Goal: Information Seeking & Learning: Learn about a topic

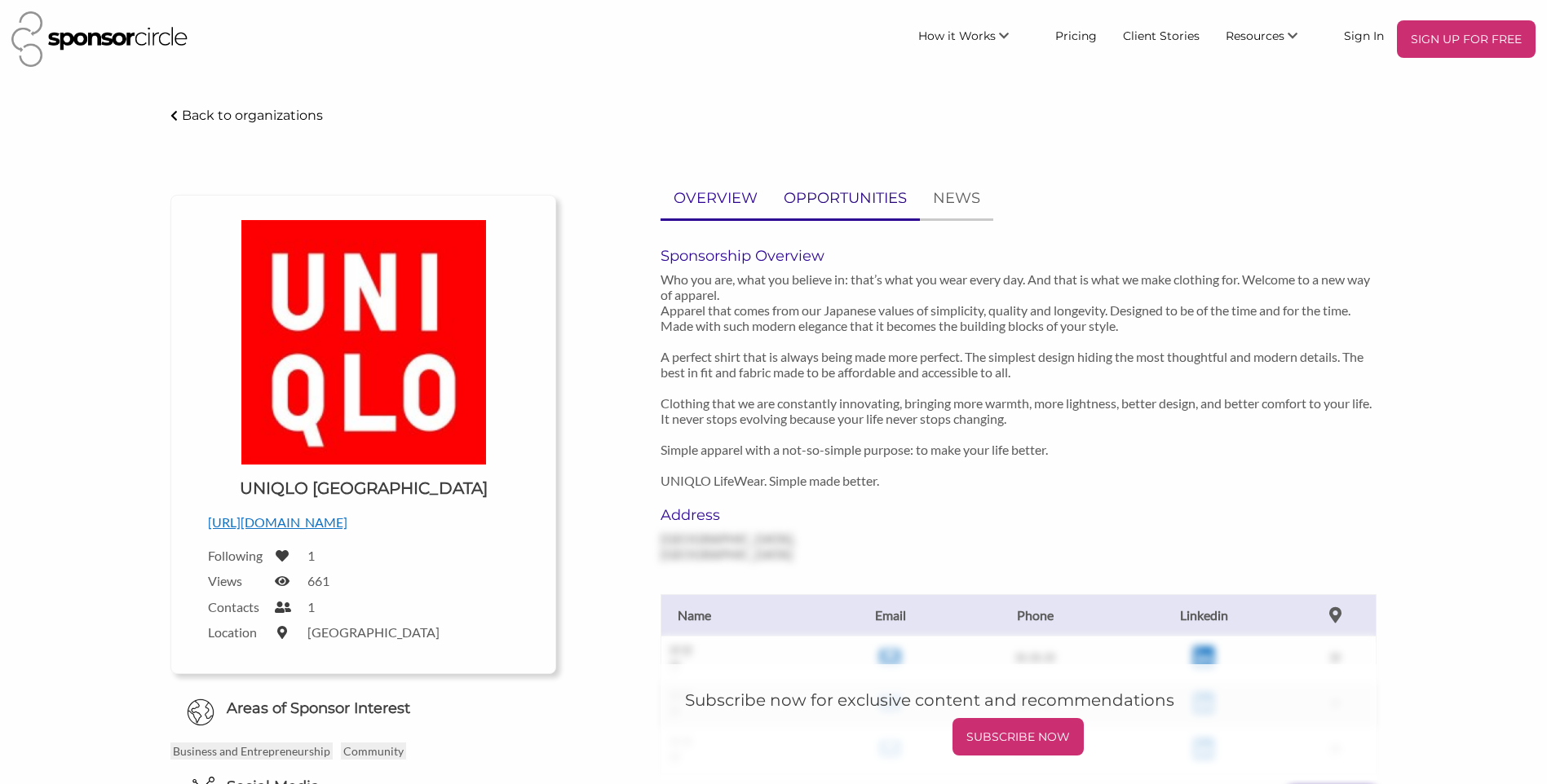
click at [844, 221] on div "OVERVIEW OPPORTUNITIES NEWS Sponsorship Overview Who you are, what you believe …" at bounding box center [1019, 576] width 716 height 795
click at [845, 206] on p "OPPORTUNITIES" at bounding box center [845, 198] width 123 height 24
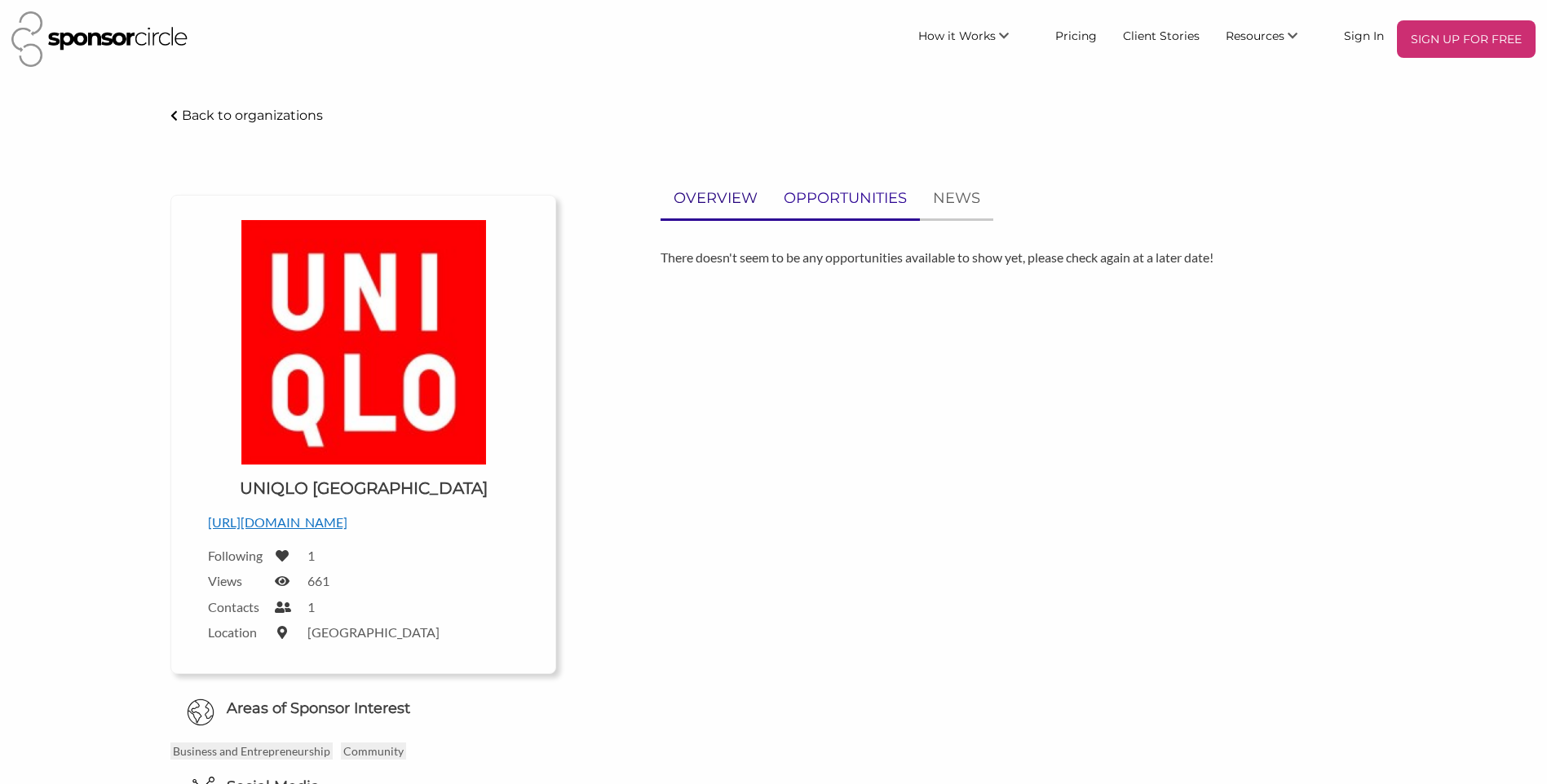
click at [706, 193] on p "OVERVIEW" at bounding box center [716, 198] width 84 height 24
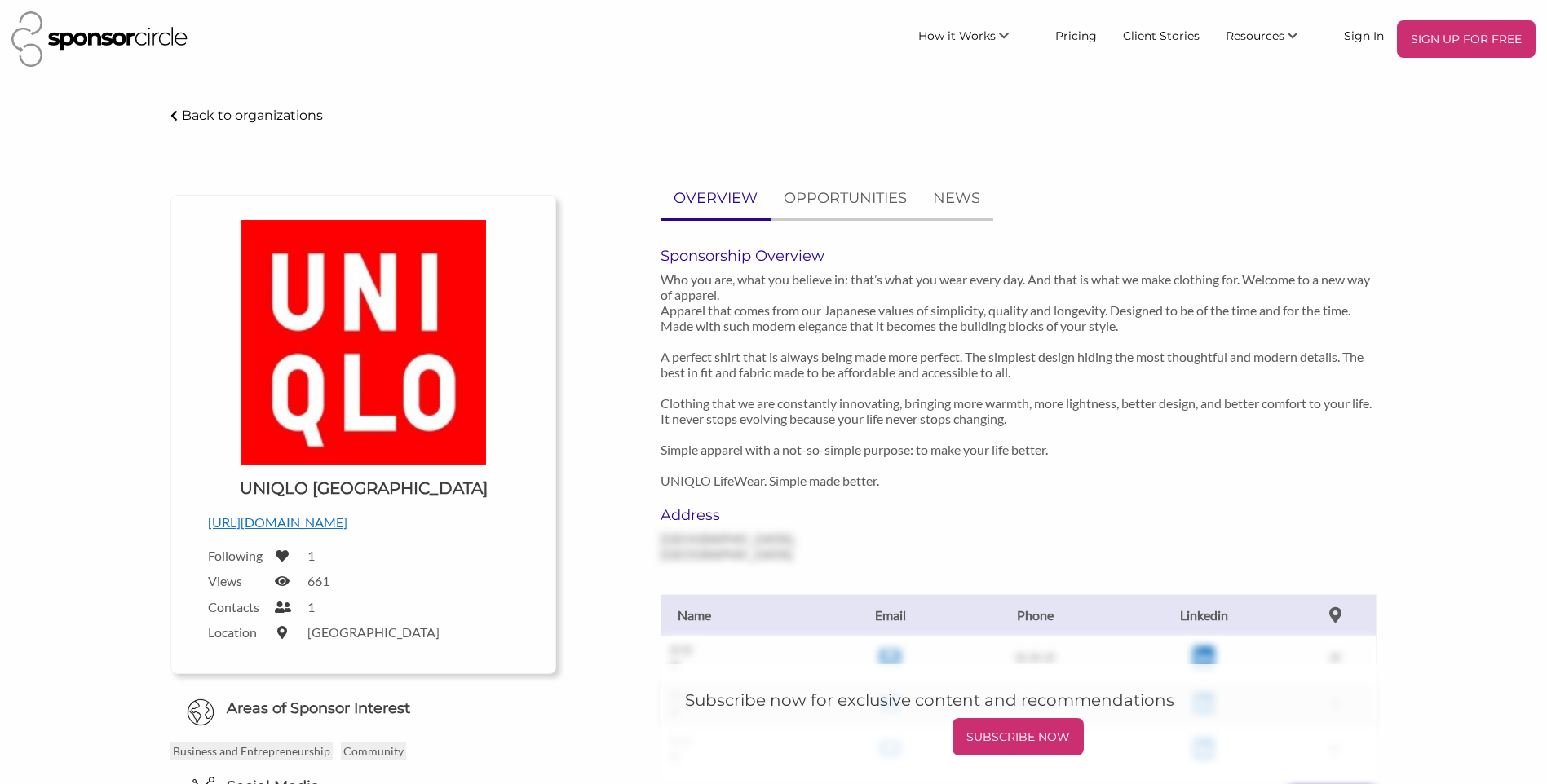
click at [349, 529] on p "[URL][DOMAIN_NAME]" at bounding box center [363, 523] width 311 height 21
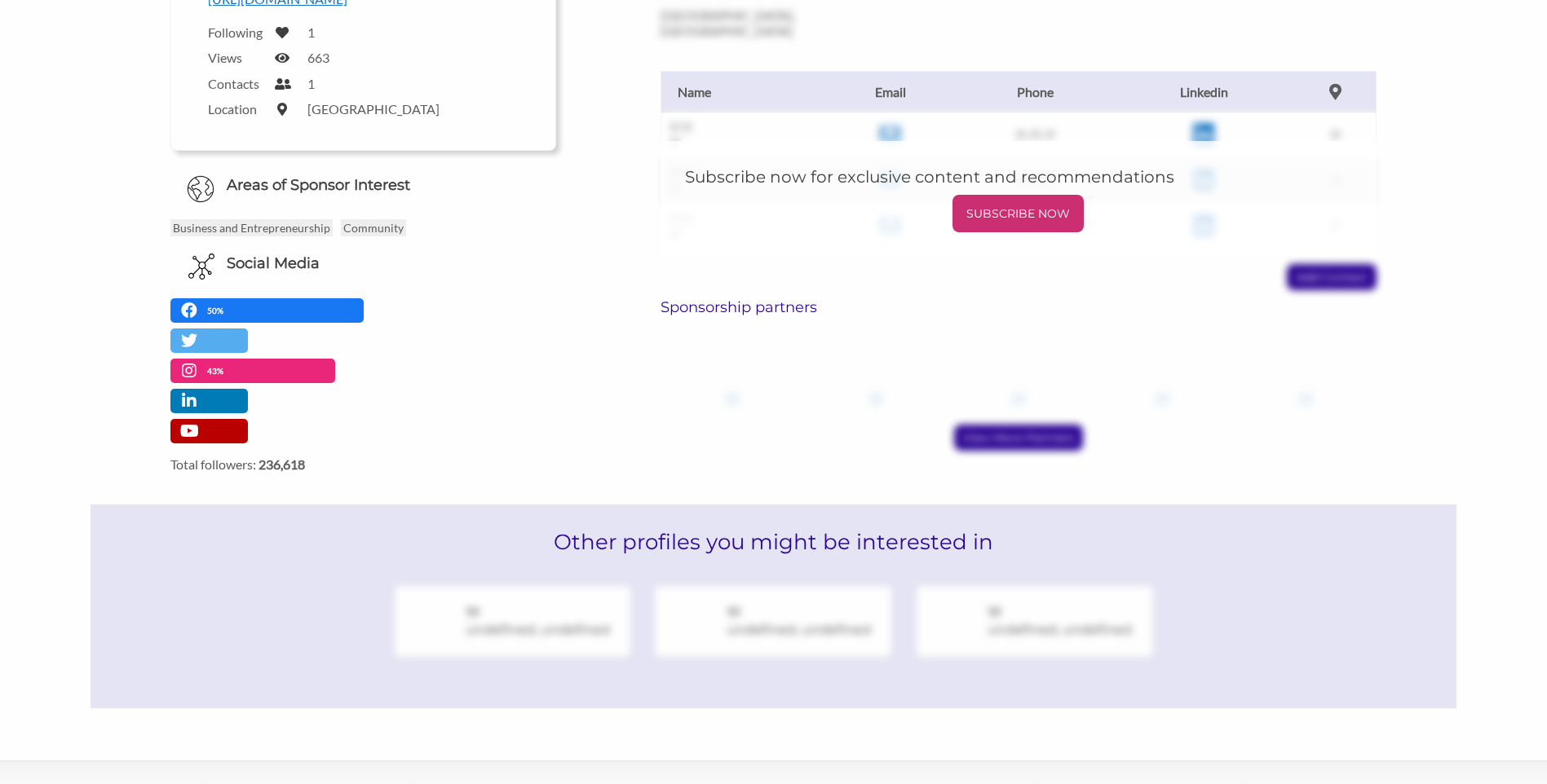
scroll to position [708, 0]
